Goal: Information Seeking & Learning: Learn about a topic

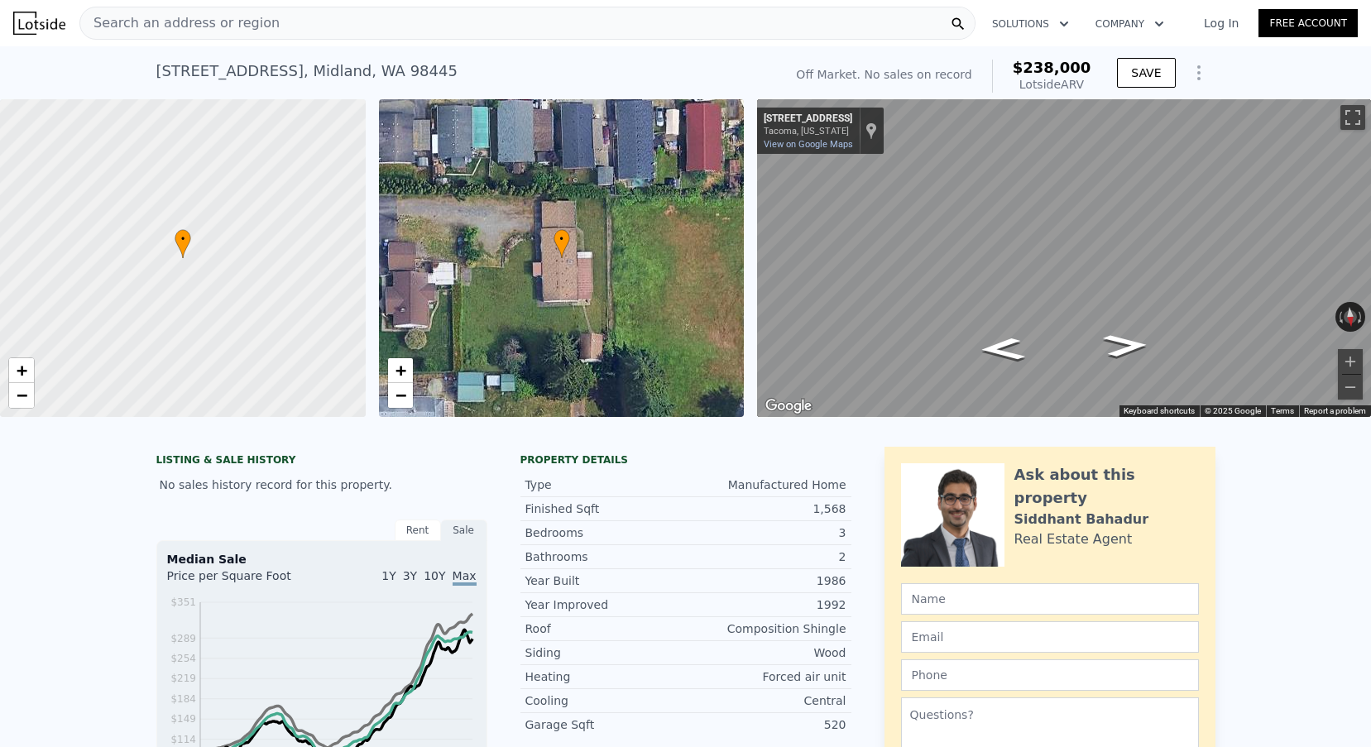
scroll to position [-2, 0]
type input "$ 238,000"
type input "4"
type input "$ 0"
type input "$ 30,001"
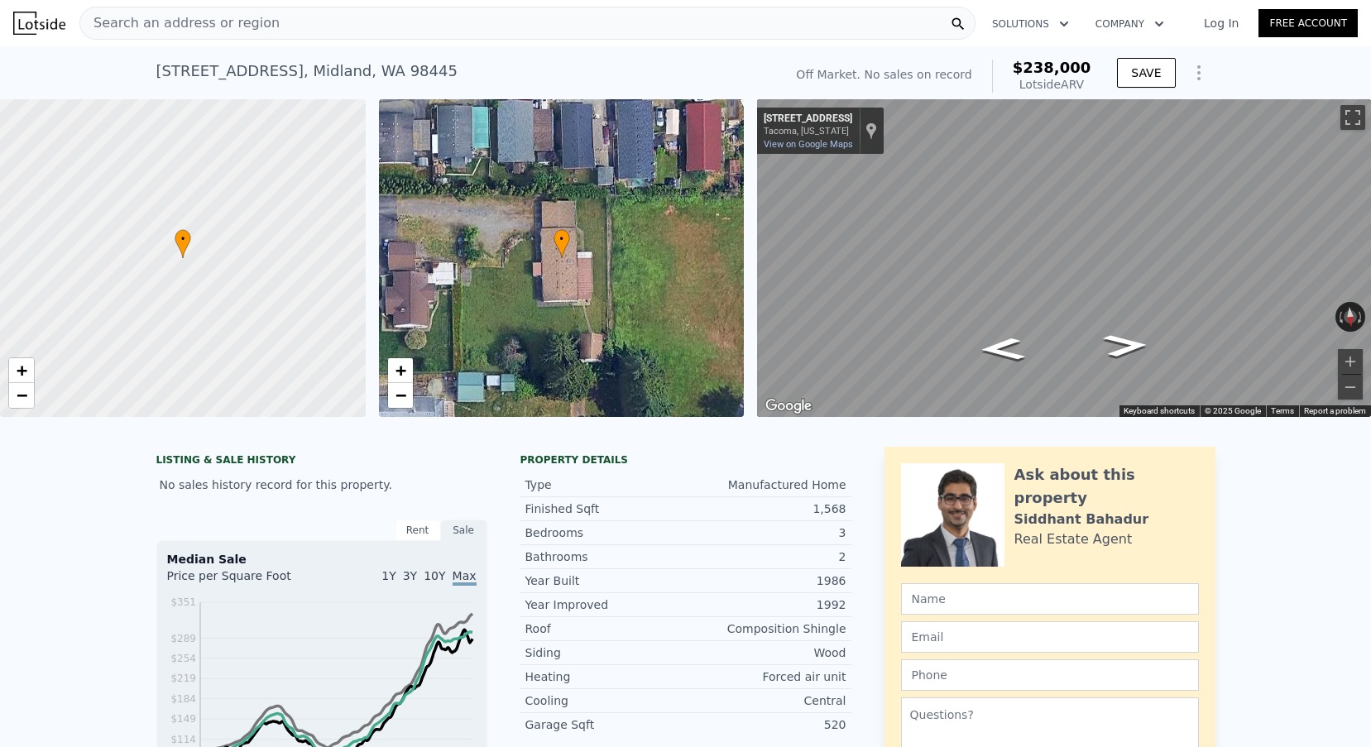
click at [165, 17] on span "Search an address or region" at bounding box center [179, 23] width 199 height 20
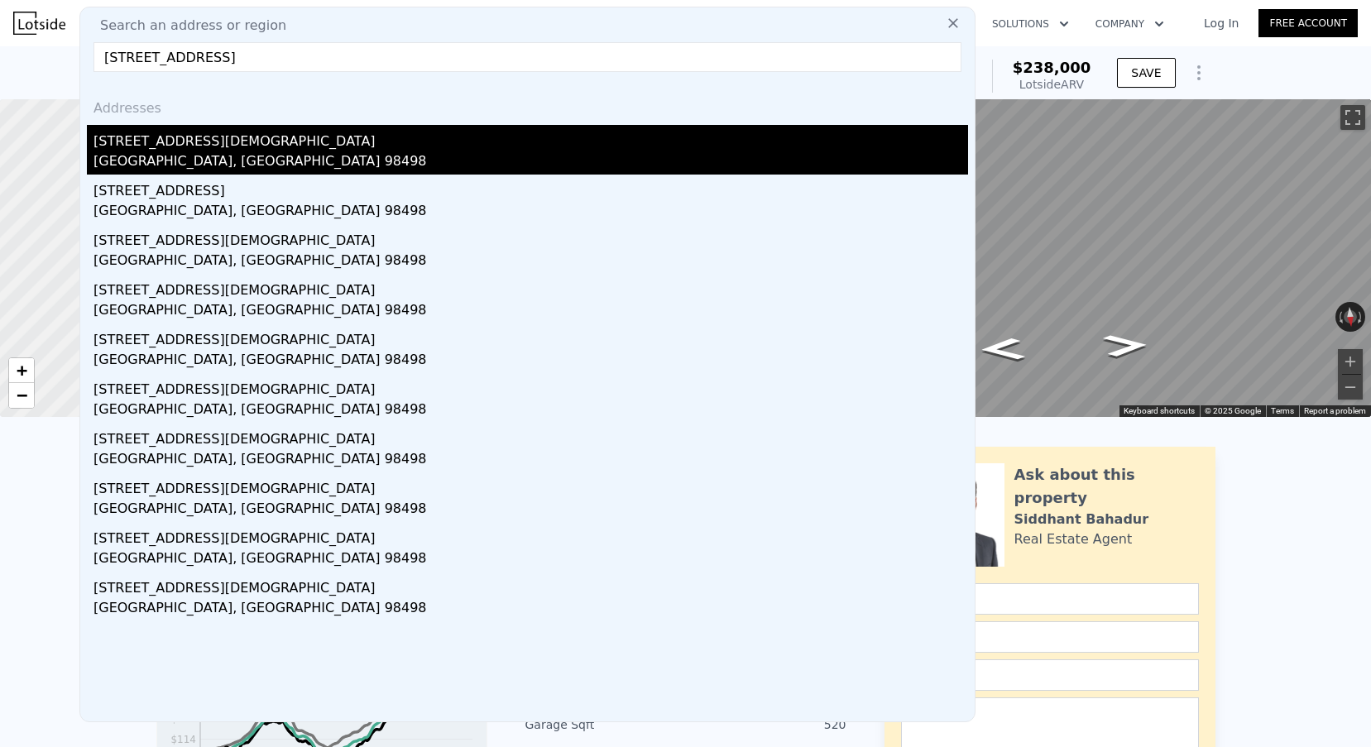
type input "[STREET_ADDRESS]"
click at [213, 159] on div "[GEOGRAPHIC_DATA], [GEOGRAPHIC_DATA] 98498" at bounding box center [530, 162] width 874 height 23
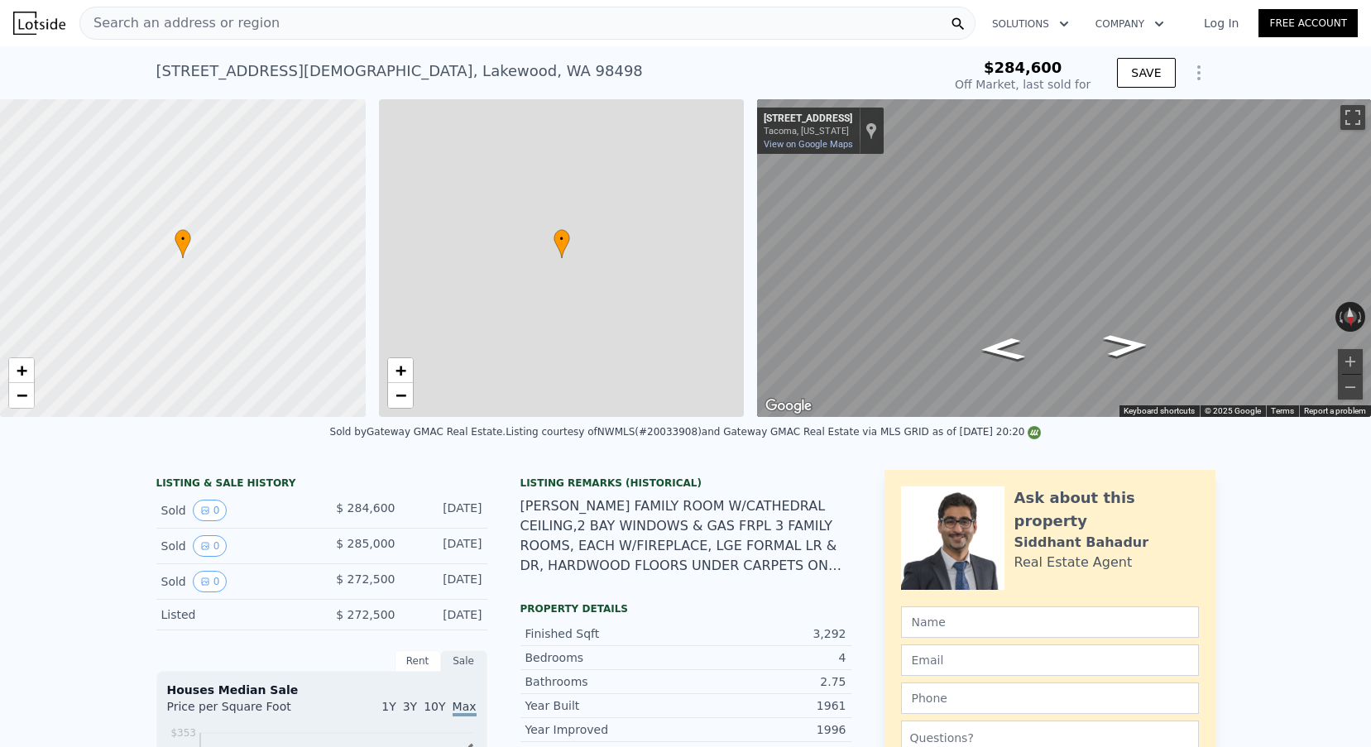
type input "$ 922,000"
type input "6"
type input "3"
type input "9"
type input "2.5"
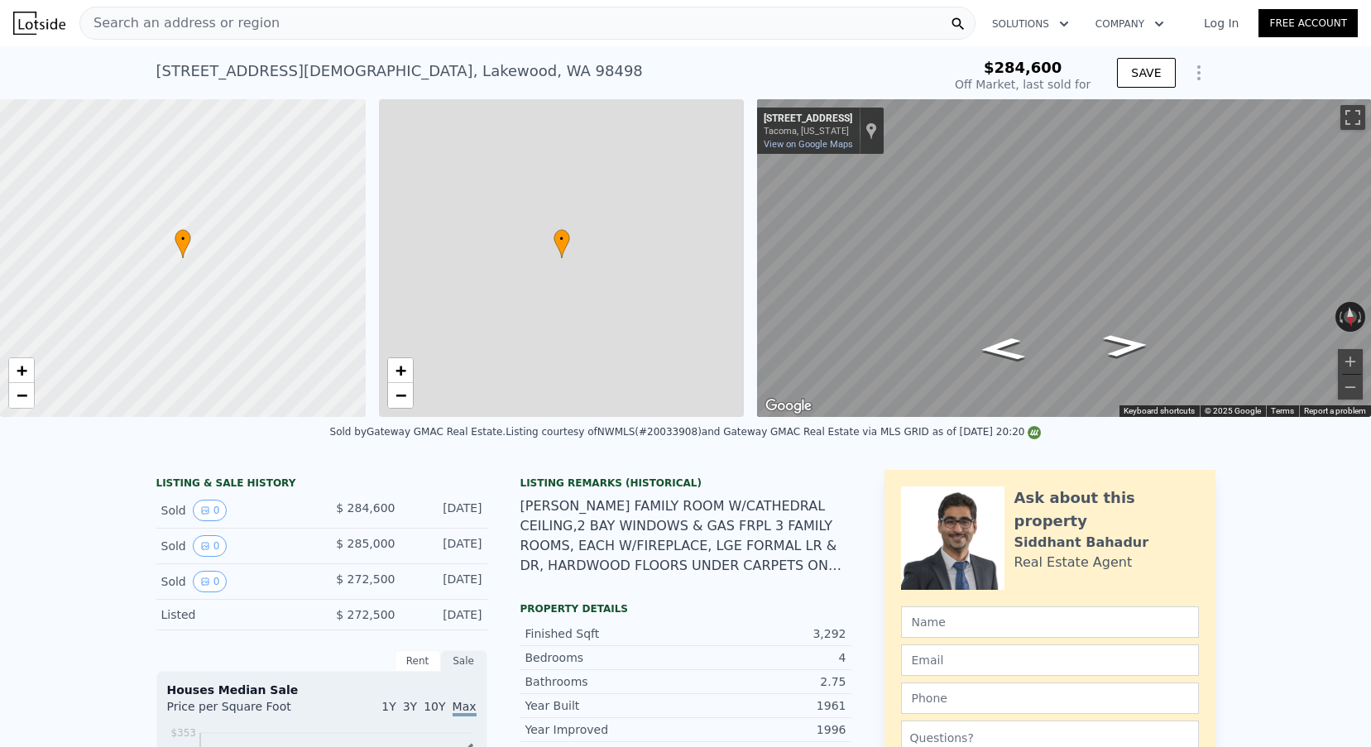
type input "4"
type input "2358"
type input "3765"
type input "8750"
type input "15682"
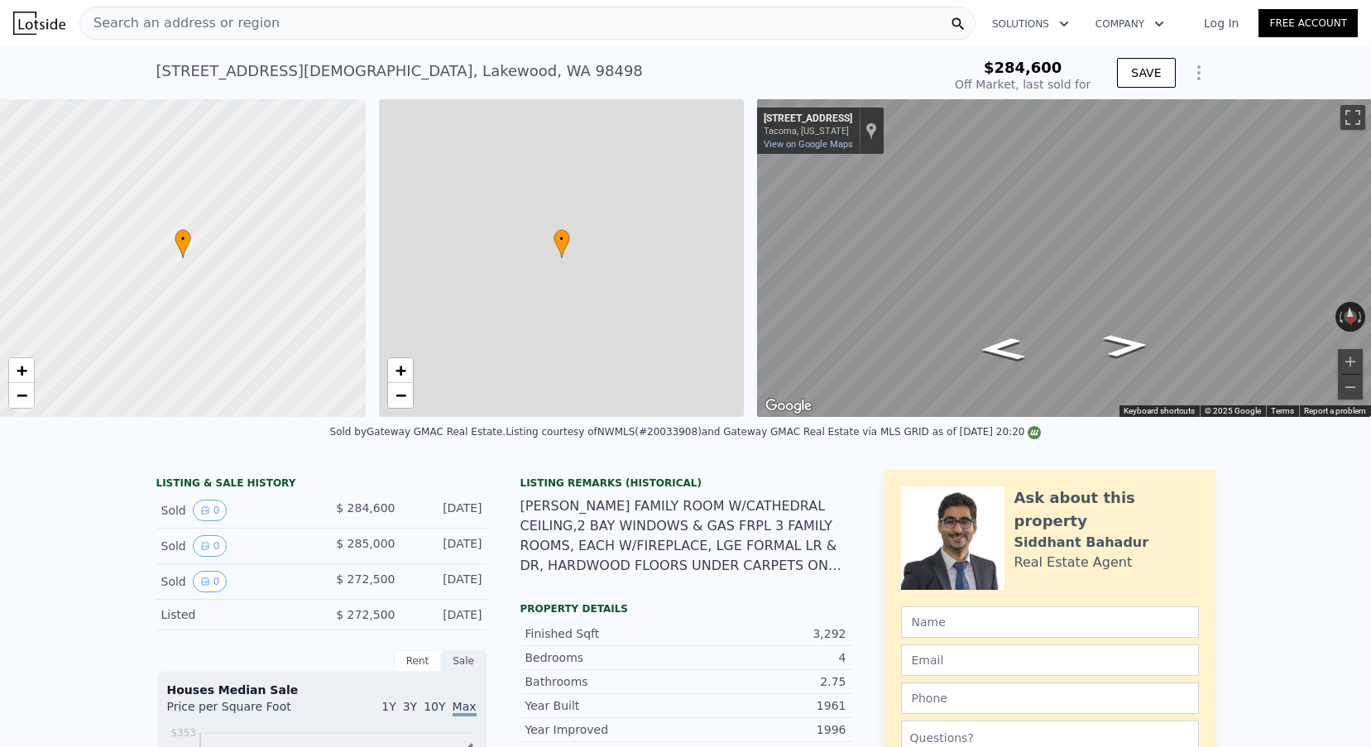
type input "$ 559,335"
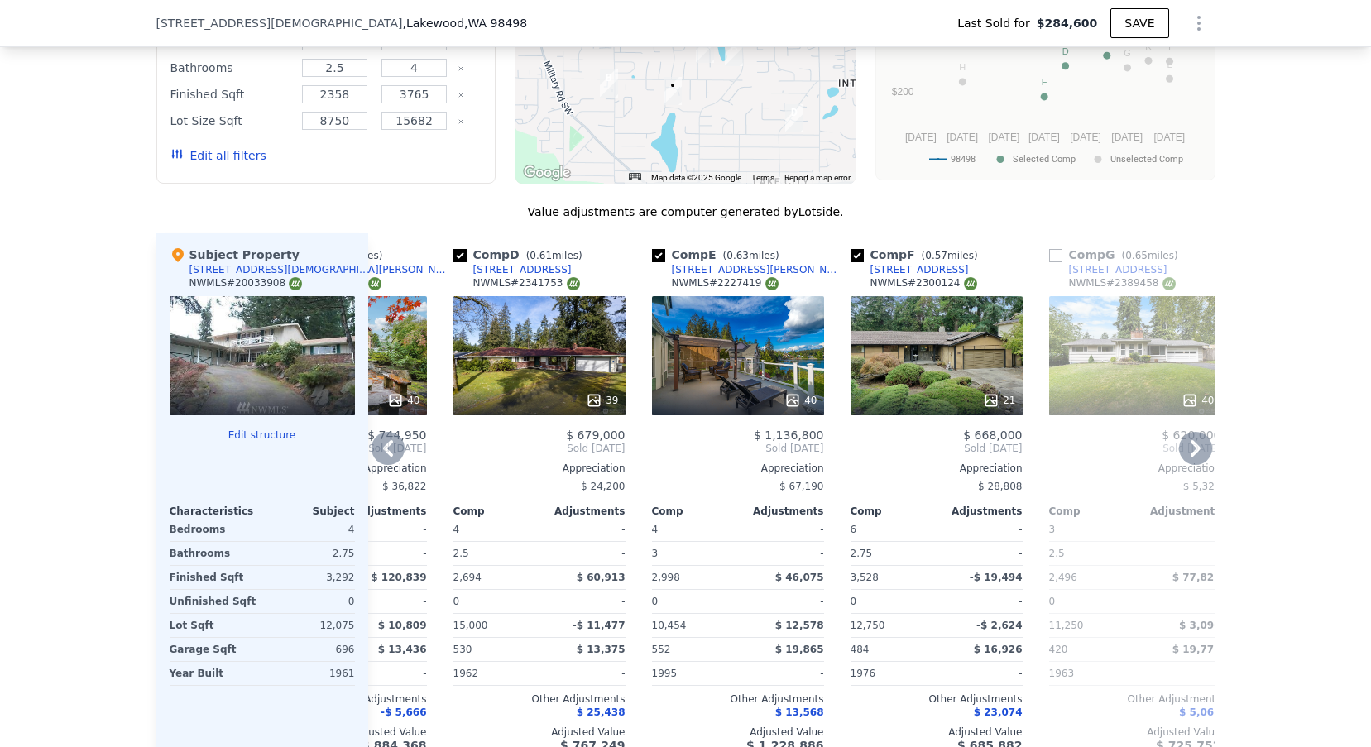
scroll to position [1631, 0]
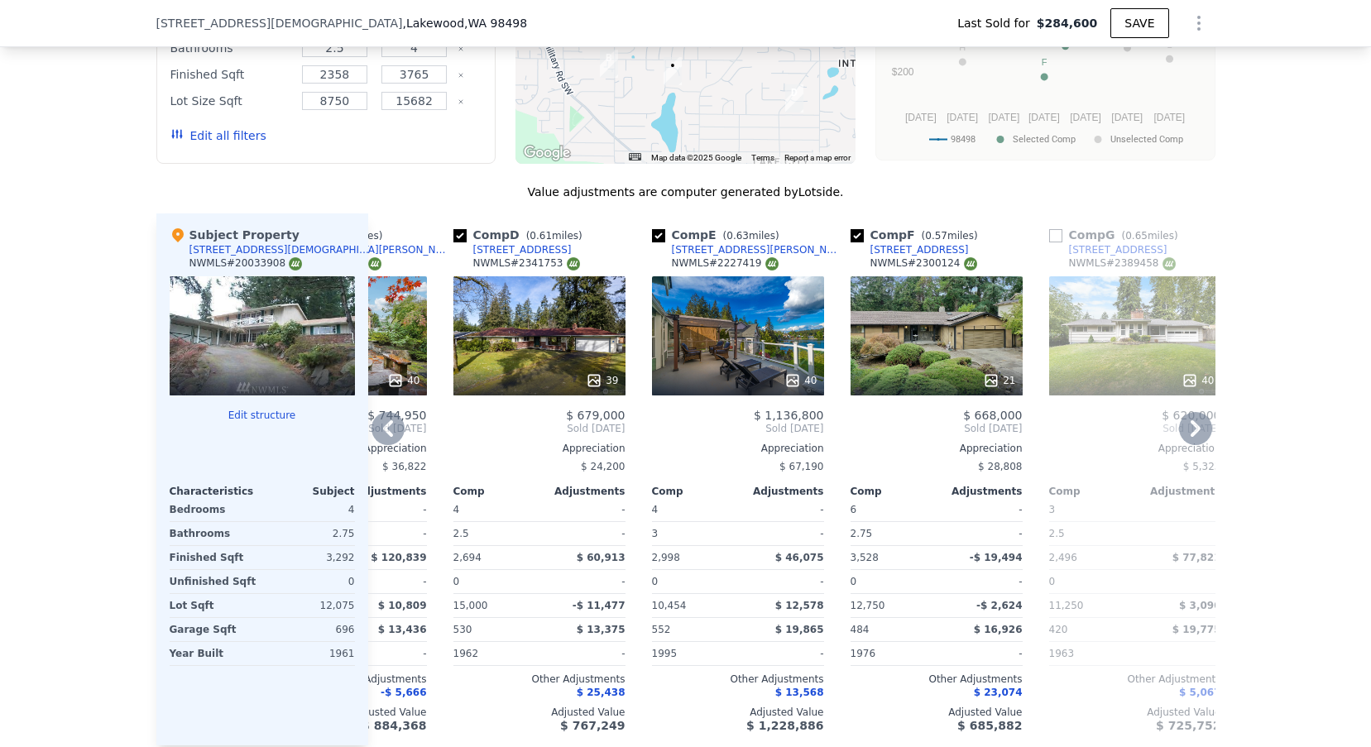
click at [892, 248] on div "[STREET_ADDRESS]" at bounding box center [919, 249] width 98 height 13
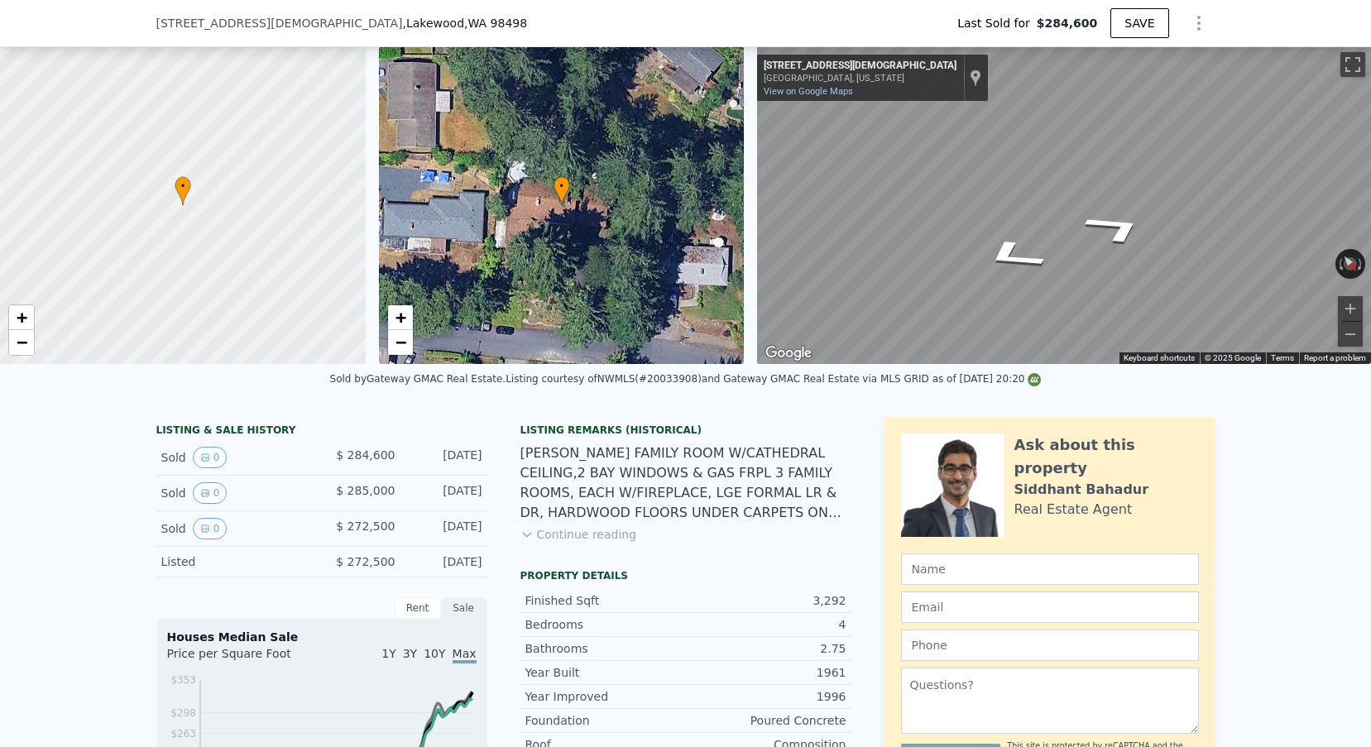
scroll to position [404, 0]
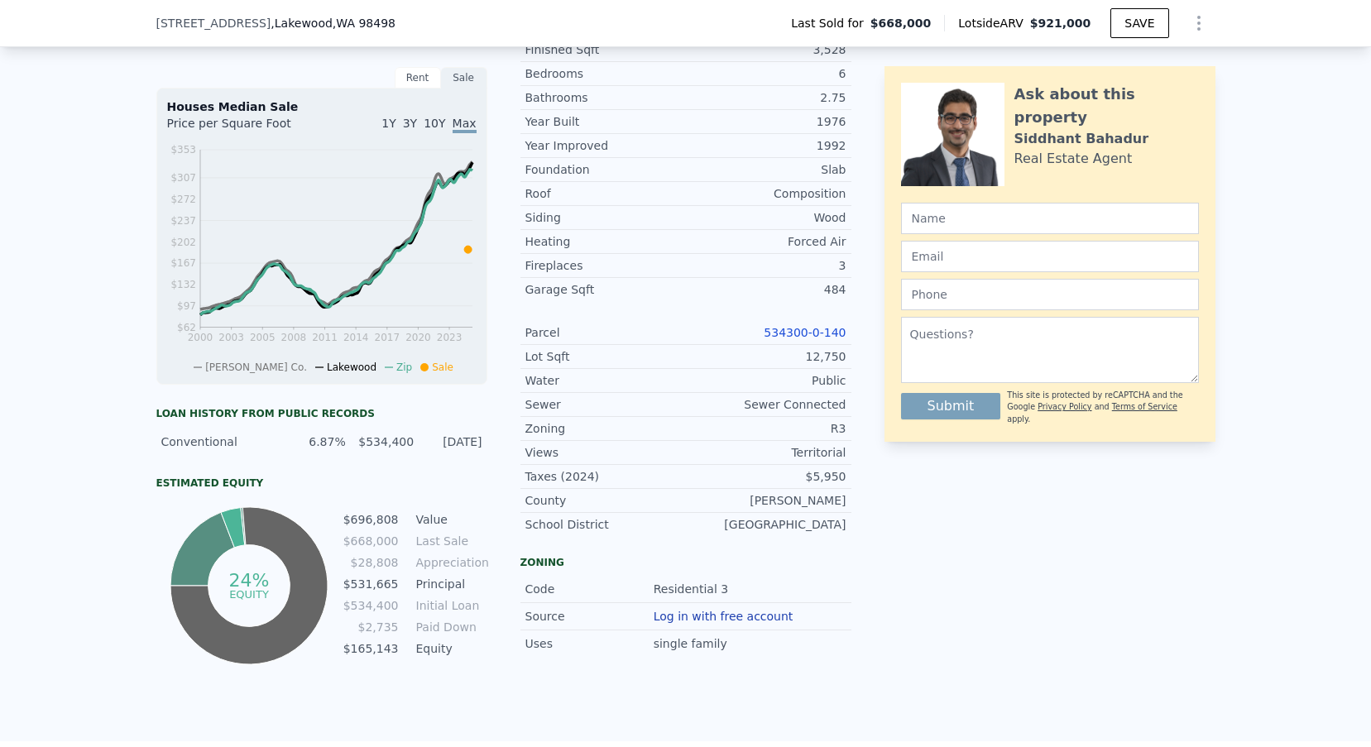
scroll to position [634, 0]
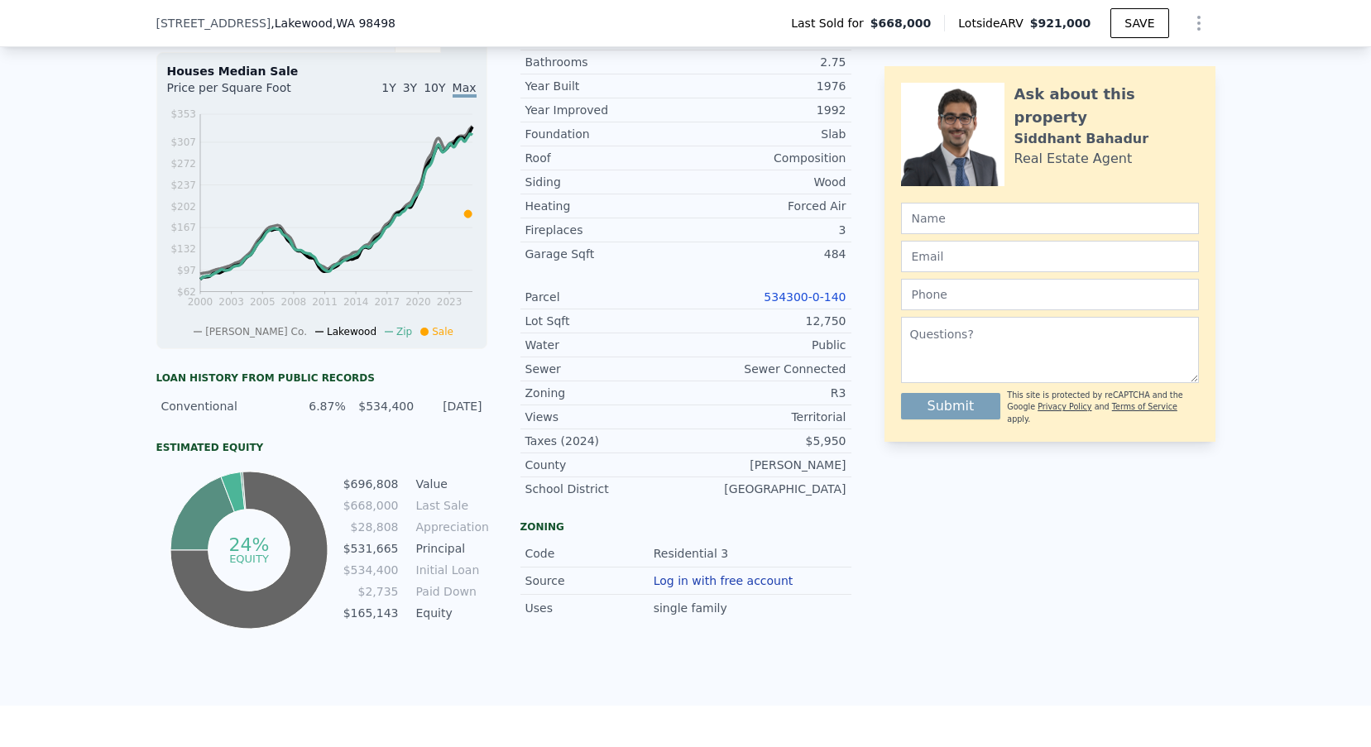
click at [804, 292] on link "534300-0-140" at bounding box center [805, 296] width 82 height 13
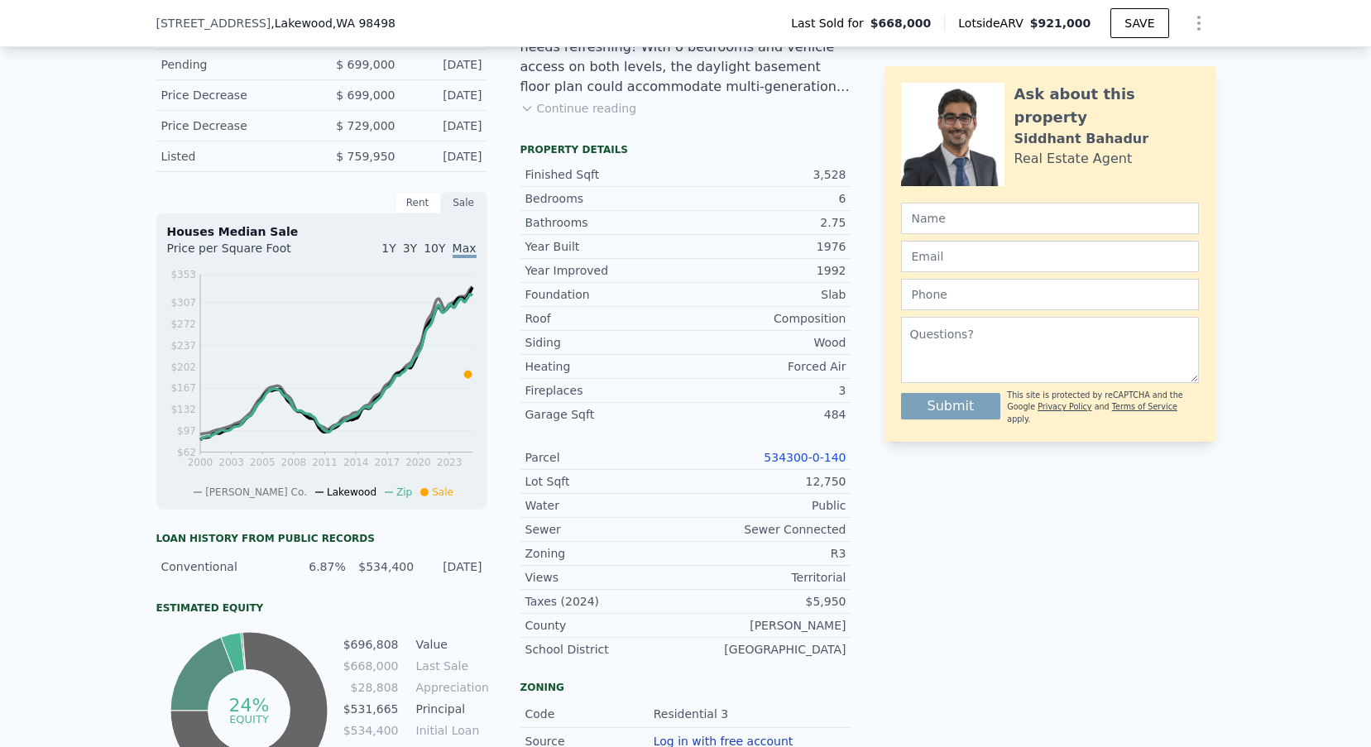
scroll to position [127, 0]
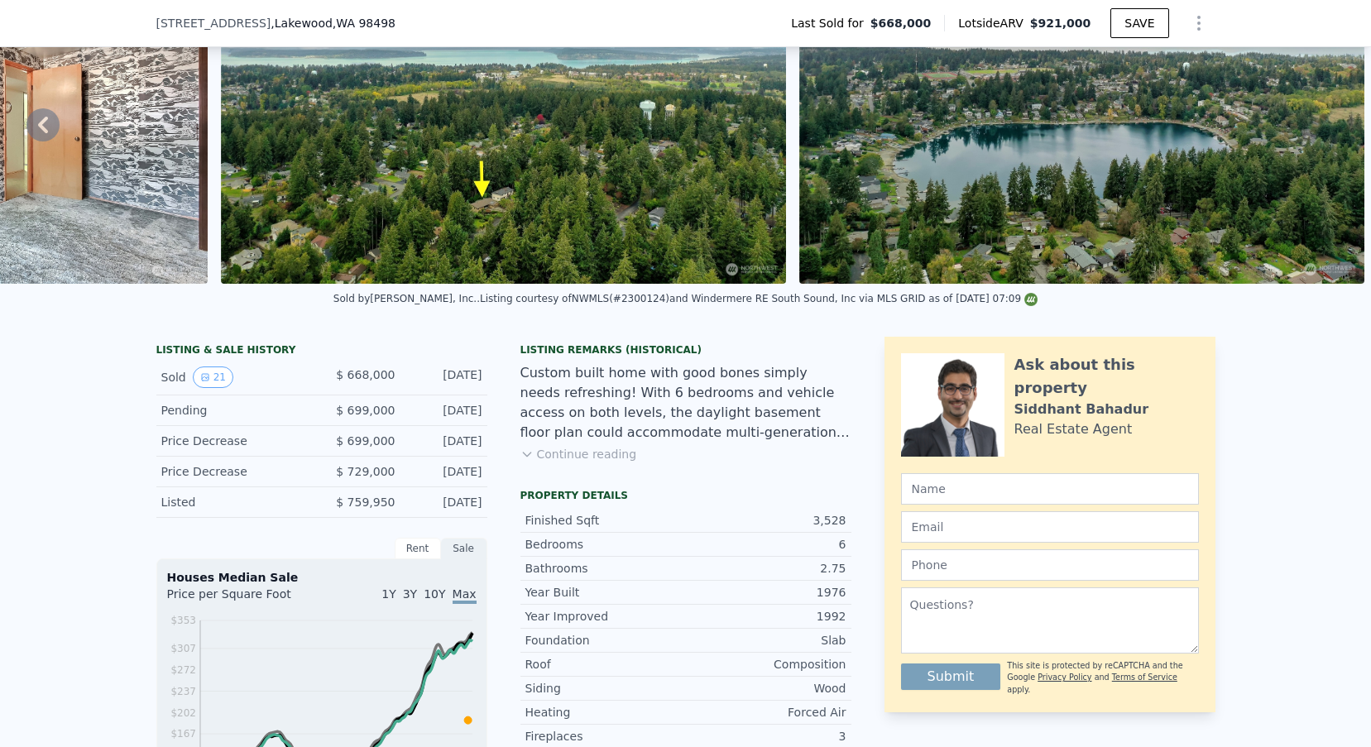
click at [566, 447] on button "Continue reading" at bounding box center [578, 454] width 117 height 17
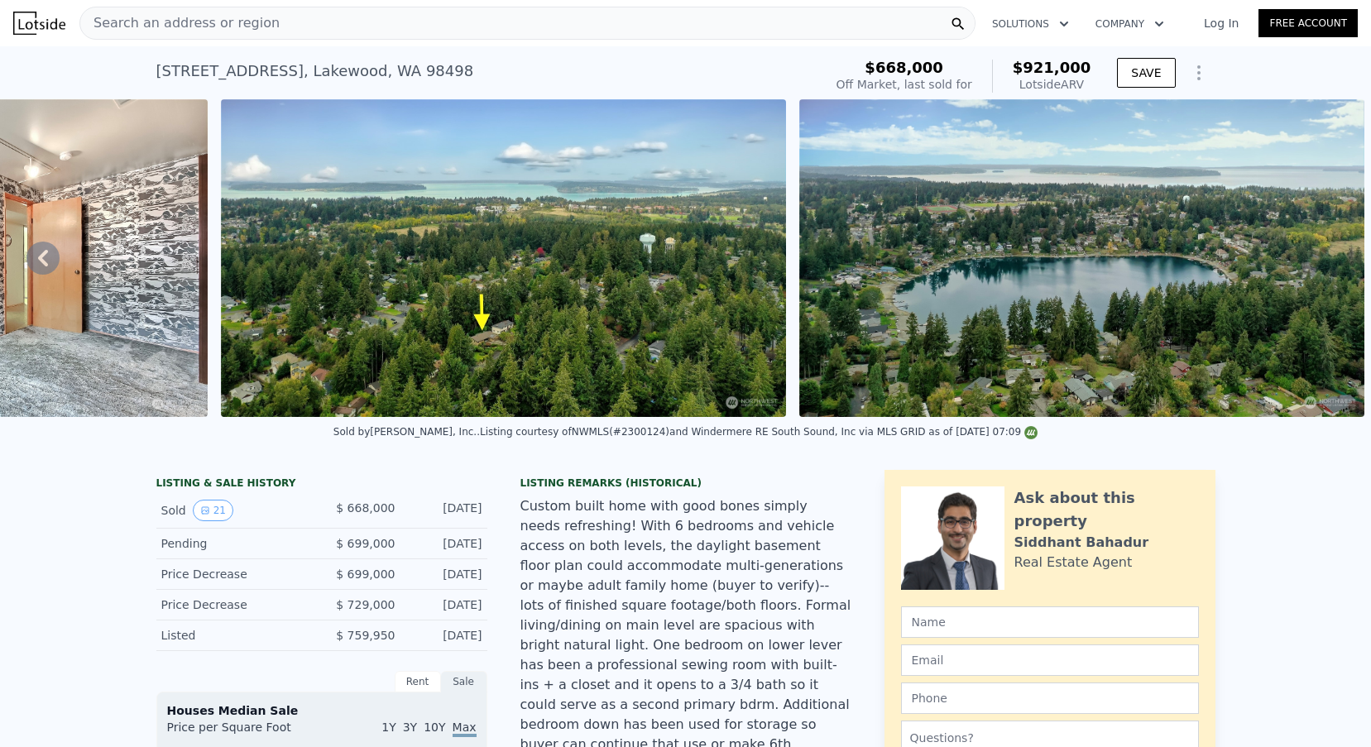
scroll to position [0, 0]
drag, startPoint x: 137, startPoint y: 78, endPoint x: 469, endPoint y: 81, distance: 331.8
click at [469, 81] on div "10506 90th Ave SW , Lakewood , WA 98498 Sold Mar 2025 for $668k (~ARV $921k ) $…" at bounding box center [685, 72] width 1371 height 53
copy div "10506 90th Ave SW , Lakewood , WA 98498 Sold Mar 2025 for $668k (~ARV $921k )"
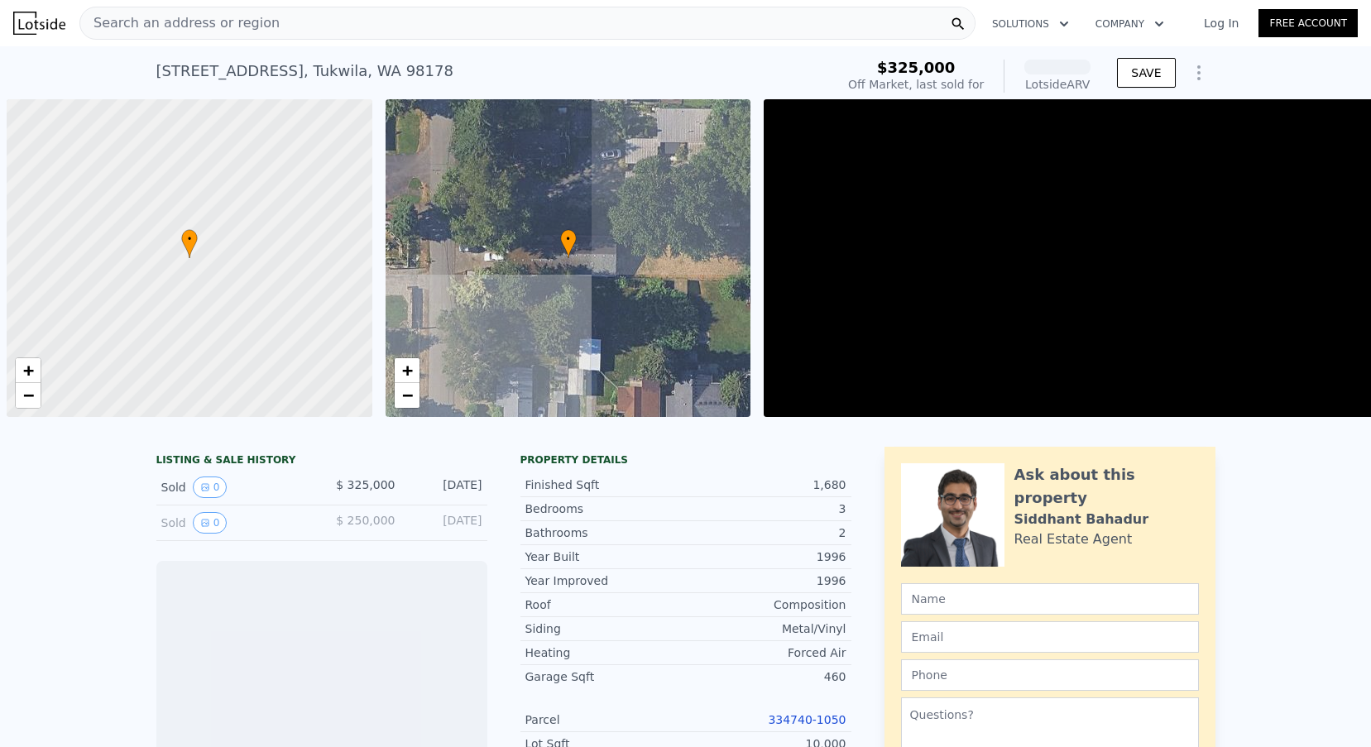
scroll to position [0, 7]
